Goal: Task Accomplishment & Management: Manage account settings

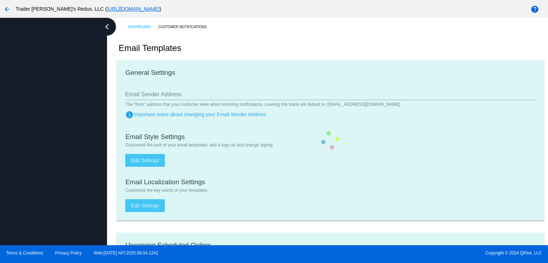
checkbox input "true"
type input "1"
checkbox input "true"
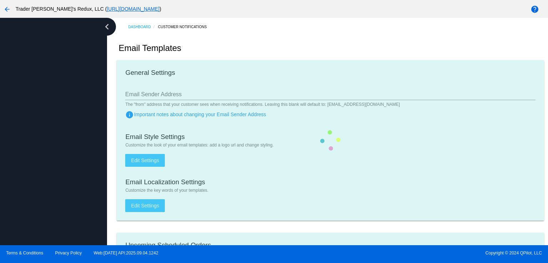
checkbox input "true"
type input "[EMAIL_ADDRESS][DOMAIN_NAME]"
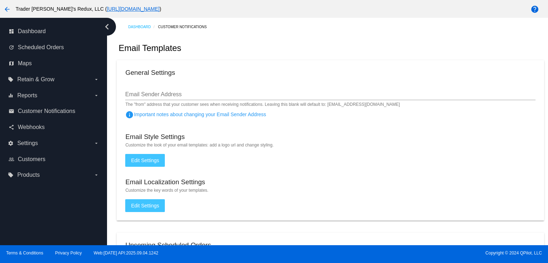
click at [213, 50] on div "Email Templates" at bounding box center [330, 48] width 427 height 24
click at [418, 142] on div "Email Style Settings" at bounding box center [330, 138] width 410 height 10
click at [384, 44] on div "Email Templates" at bounding box center [330, 48] width 427 height 24
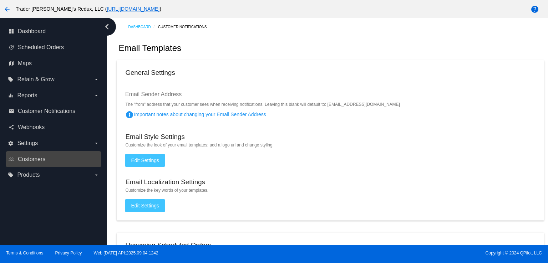
click at [27, 152] on div "people_outline Customers" at bounding box center [54, 159] width 96 height 16
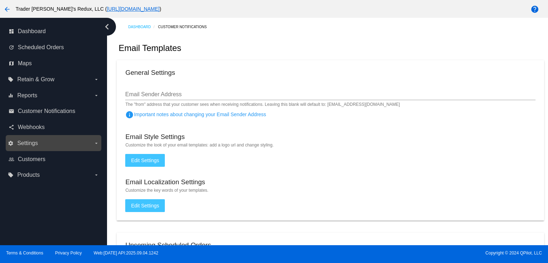
click at [29, 142] on span "Settings" at bounding box center [27, 143] width 21 height 6
click at [0, 0] on input "settings Settings arrow_drop_down" at bounding box center [0, 0] width 0 height 0
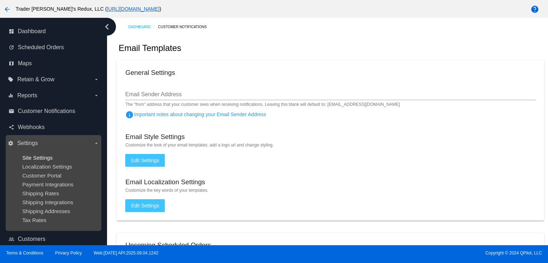
click at [43, 160] on span "Site Settings" at bounding box center [37, 158] width 30 height 6
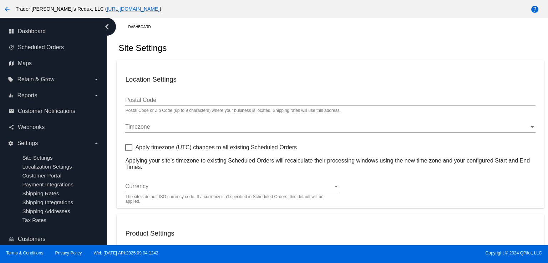
type input "80034"
checkbox input "true"
type input "09:00"
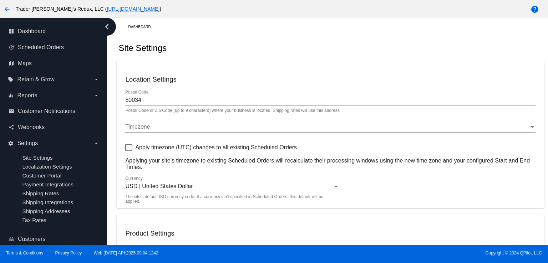
checkbox input "true"
click at [42, 133] on link "share Webhooks" at bounding box center [54, 127] width 91 height 11
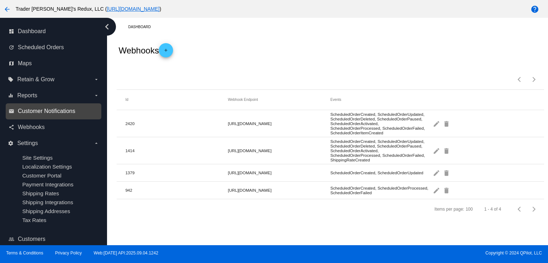
click at [42, 114] on span "Customer Notifications" at bounding box center [46, 111] width 57 height 6
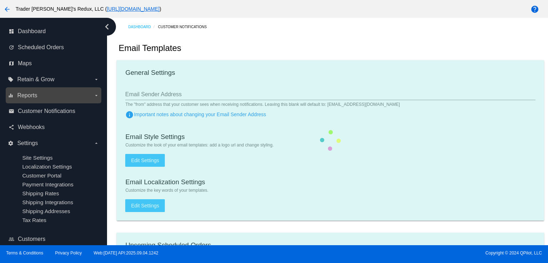
checkbox input "true"
type input "1"
checkbox input "true"
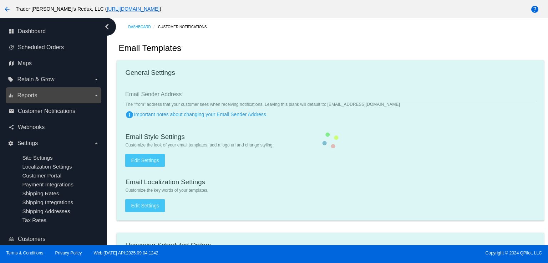
checkbox input "true"
type input "[EMAIL_ADDRESS][DOMAIN_NAME]"
click at [43, 93] on label "equalizer Reports arrow_drop_down" at bounding box center [53, 95] width 91 height 11
click at [0, 0] on input "equalizer Reports arrow_drop_down" at bounding box center [0, 0] width 0 height 0
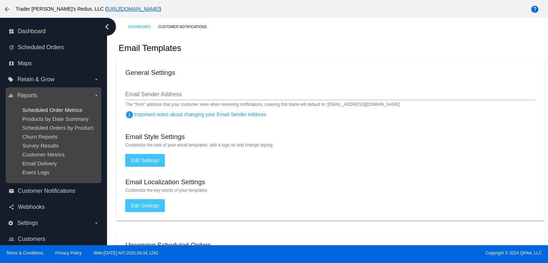
click at [39, 107] on span "Scheduled Order Metrics" at bounding box center [52, 110] width 60 height 6
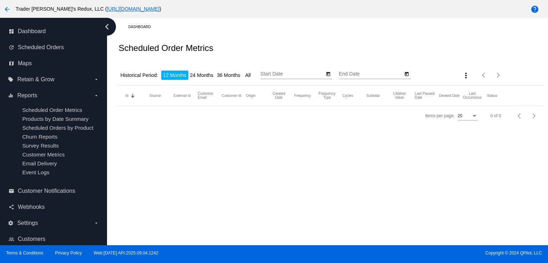
type input "[DATE]"
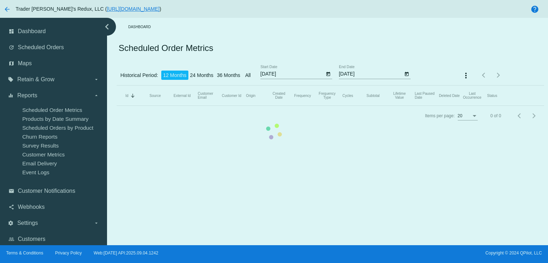
click at [117, 86] on mat-table "Id Sorted by Id descending Source External Id Customer Email Customer Id Origin…" at bounding box center [330, 96] width 427 height 20
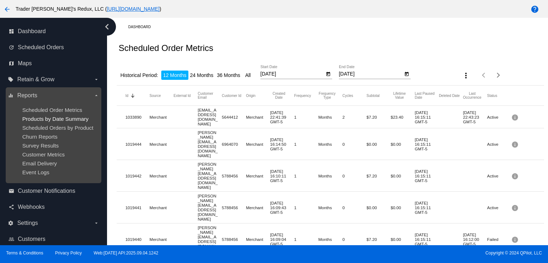
click at [52, 117] on span "Products by Date Summary" at bounding box center [55, 119] width 66 height 6
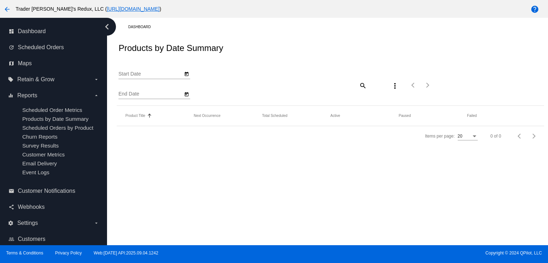
type input "[DATE]"
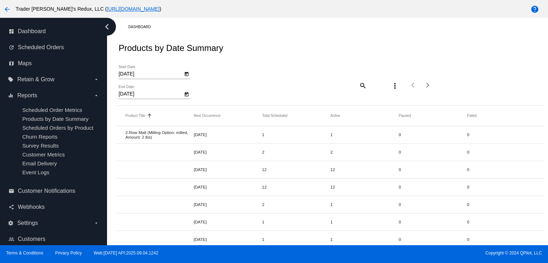
drag, startPoint x: 290, startPoint y: 50, endPoint x: 277, endPoint y: 54, distance: 13.4
click at [289, 50] on div "Products by Date Summary" at bounding box center [330, 48] width 427 height 24
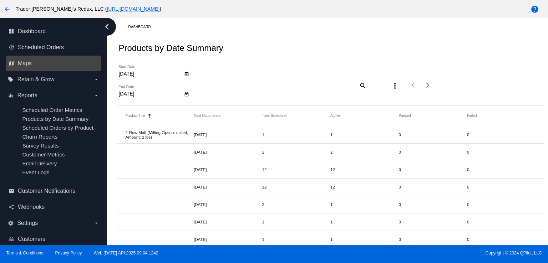
click at [52, 64] on link "map Maps" at bounding box center [54, 63] width 91 height 11
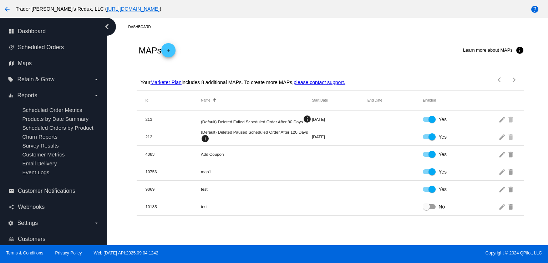
drag, startPoint x: 292, startPoint y: 65, endPoint x: 239, endPoint y: 80, distance: 55.5
click at [291, 66] on div "Your Marketer Plan includes 8 additional MAPs. To create more MAPs, please cont…" at bounding box center [330, 78] width 387 height 26
click at [31, 33] on span "Dashboard" at bounding box center [32, 31] width 28 height 6
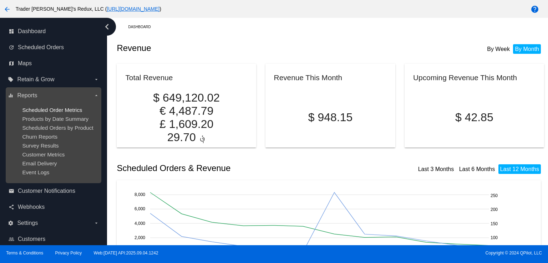
click at [43, 107] on span "Scheduled Order Metrics" at bounding box center [52, 110] width 60 height 6
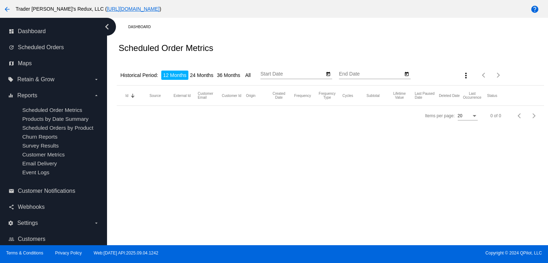
type input "[DATE]"
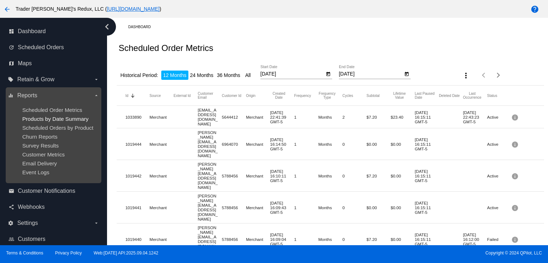
click at [56, 121] on span "Products by Date Summary" at bounding box center [55, 119] width 66 height 6
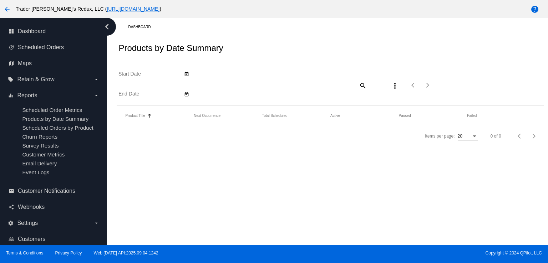
type input "[DATE]"
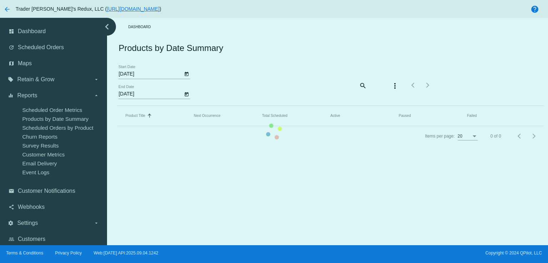
click at [375, 106] on mat-table "Product Title Sorted by Title ascending Next Occurrence Total Scheduled Active …" at bounding box center [330, 116] width 427 height 20
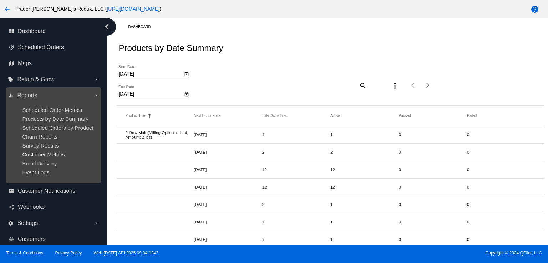
click at [43, 153] on span "Customer Metrics" at bounding box center [43, 155] width 42 height 6
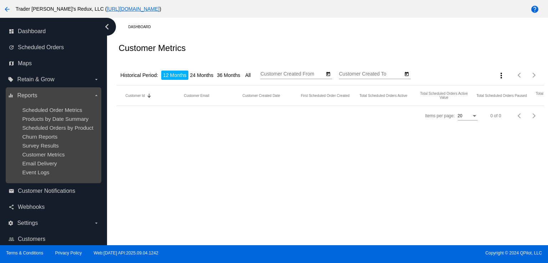
click at [42, 143] on ul "Scheduled Order Metrics Products by Date Summary Scheduled Orders by Product Ch…" at bounding box center [53, 141] width 91 height 80
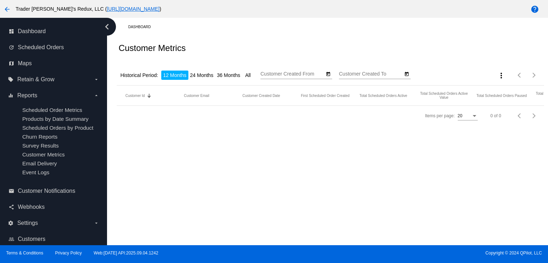
type input "[DATE]"
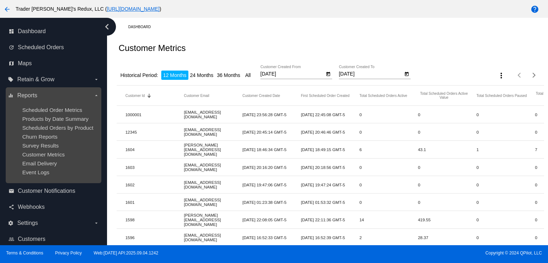
click at [69, 101] on label "equalizer Reports arrow_drop_down" at bounding box center [53, 95] width 91 height 11
click at [0, 0] on input "equalizer Reports arrow_drop_down" at bounding box center [0, 0] width 0 height 0
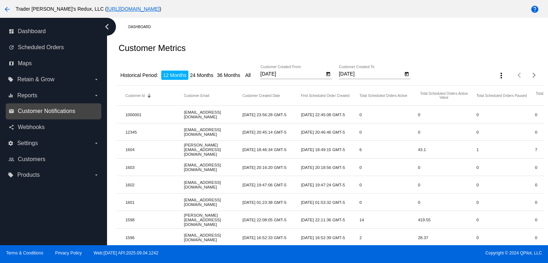
click at [69, 109] on span "Customer Notifications" at bounding box center [46, 111] width 57 height 6
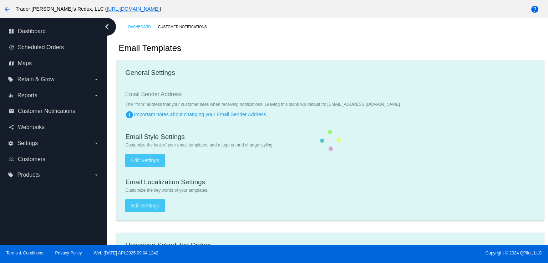
checkbox input "true"
type input "1"
checkbox input "true"
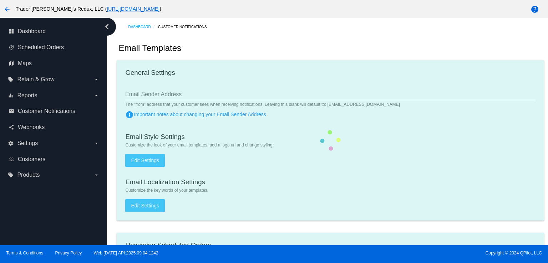
checkbox input "true"
type input "[EMAIL_ADDRESS][DOMAIN_NAME]"
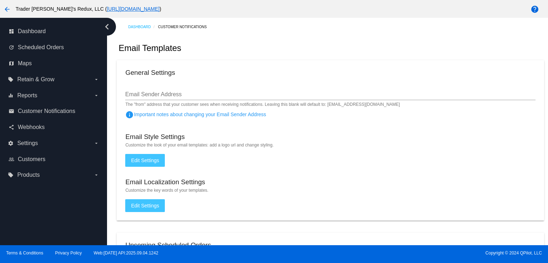
drag, startPoint x: 220, startPoint y: 63, endPoint x: 122, endPoint y: 67, distance: 97.8
click at [214, 66] on mat-card "General Settings Email Sender Address The "from" address that your customer see…" at bounding box center [330, 140] width 427 height 160
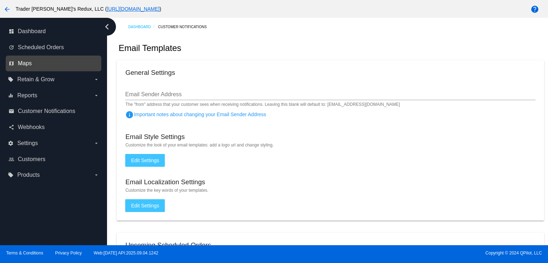
click at [21, 65] on span "Maps" at bounding box center [25, 63] width 14 height 6
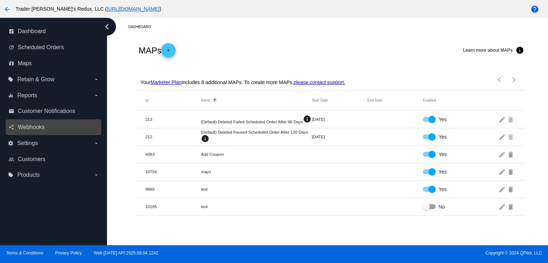
click at [30, 132] on link "share Webhooks" at bounding box center [54, 127] width 91 height 11
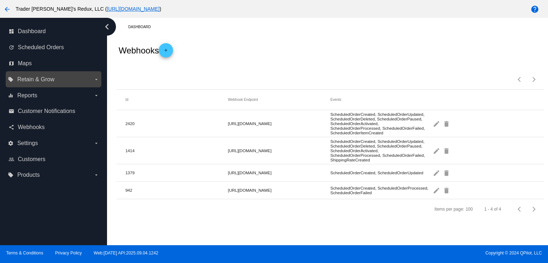
click at [39, 83] on label "local_offer Retain & Grow arrow_drop_down" at bounding box center [53, 79] width 91 height 11
click at [0, 0] on input "local_offer Retain & Grow arrow_drop_down" at bounding box center [0, 0] width 0 height 0
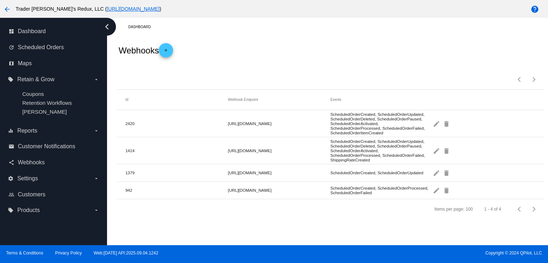
drag, startPoint x: 258, startPoint y: 58, endPoint x: 225, endPoint y: 62, distance: 33.1
click at [257, 58] on div "Webhooks add" at bounding box center [330, 50] width 427 height 29
click at [48, 50] on span "Scheduled Orders" at bounding box center [41, 47] width 46 height 6
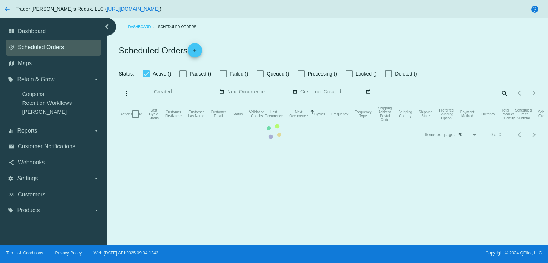
checkbox input "false"
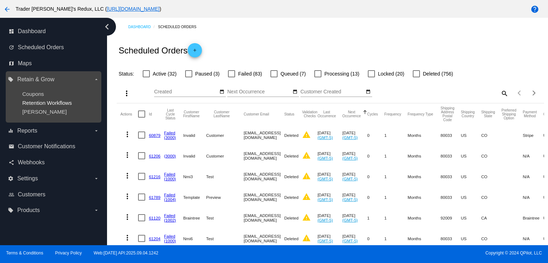
click at [27, 103] on span "Retention Workflows" at bounding box center [47, 103] width 50 height 6
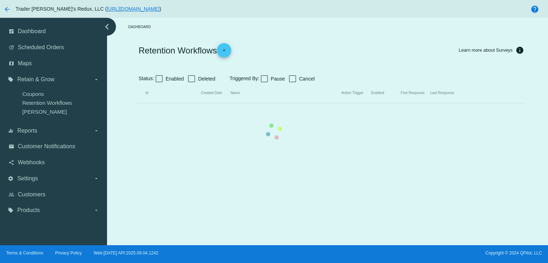
drag, startPoint x: 27, startPoint y: 97, endPoint x: 263, endPoint y: 26, distance: 245.8
click at [137, 95] on mat-table "Id Created Date Name Action Trigger Enabled First Response Last Response" at bounding box center [330, 93] width 387 height 20
drag, startPoint x: 227, startPoint y: 125, endPoint x: 206, endPoint y: 117, distance: 22.3
click at [227, 103] on mat-table "Id Created Date Name Action Trigger Enabled First Response Last Response" at bounding box center [330, 93] width 387 height 20
click at [26, 62] on span "Maps" at bounding box center [25, 63] width 14 height 6
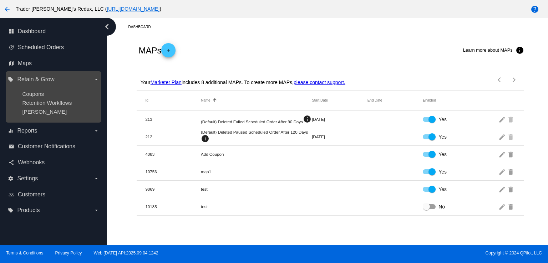
click at [32, 89] on ul "Coupons Retention Workflows [PERSON_NAME]" at bounding box center [53, 102] width 91 height 35
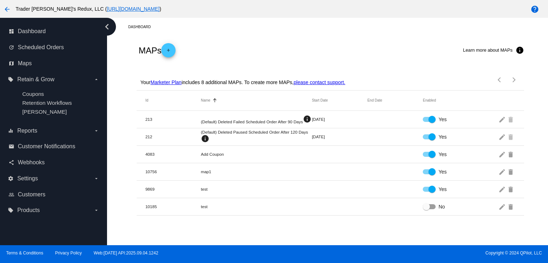
click at [252, 45] on div "MAPs add Learn more about MAPs info" at bounding box center [330, 50] width 387 height 29
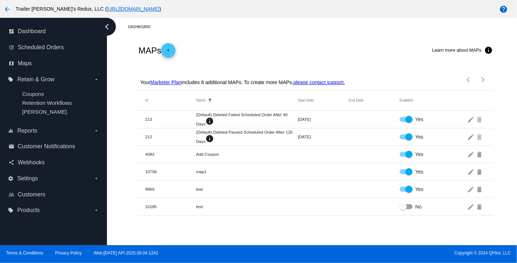
drag, startPoint x: 243, startPoint y: 35, endPoint x: 252, endPoint y: 28, distance: 11.9
click at [246, 29] on div "Dashboard MAPs add Learn more about MAPs info Your Marketer Plan includes 8 add…" at bounding box center [315, 117] width 404 height 198
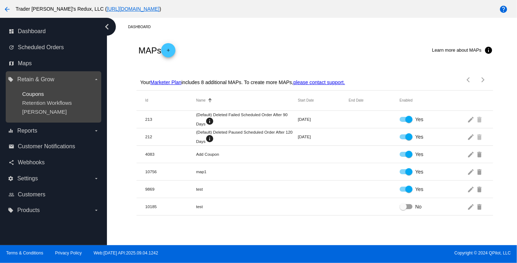
click at [30, 92] on span "Coupons" at bounding box center [33, 94] width 22 height 6
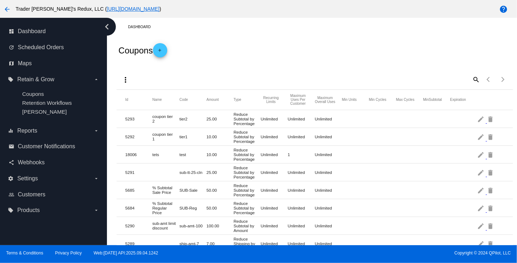
click at [238, 43] on div "Coupons add" at bounding box center [315, 50] width 396 height 29
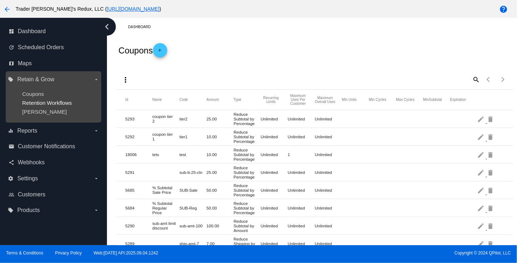
click at [38, 103] on span "Retention Workflows" at bounding box center [47, 103] width 50 height 6
